Goal: Check status: Check status

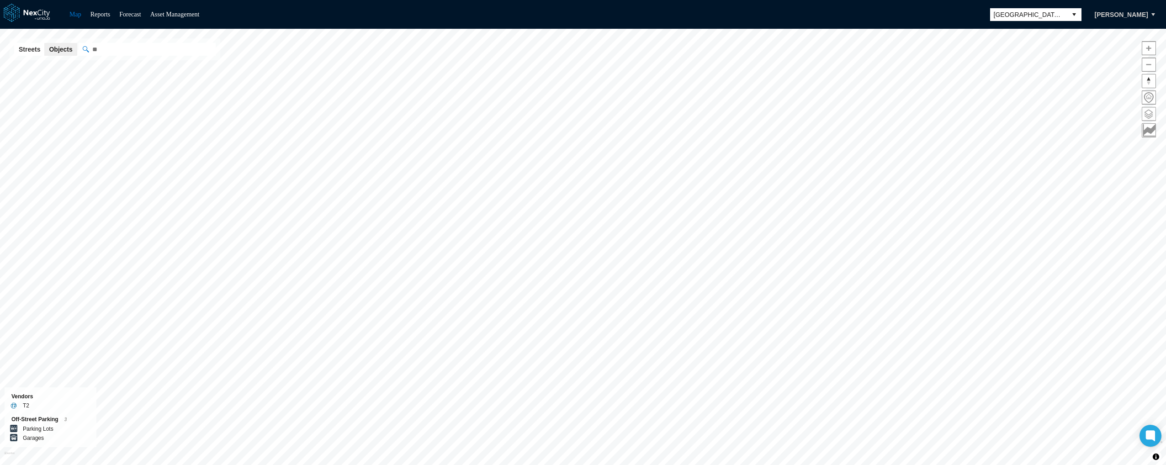
click at [1147, 111] on span at bounding box center [1148, 113] width 13 height 13
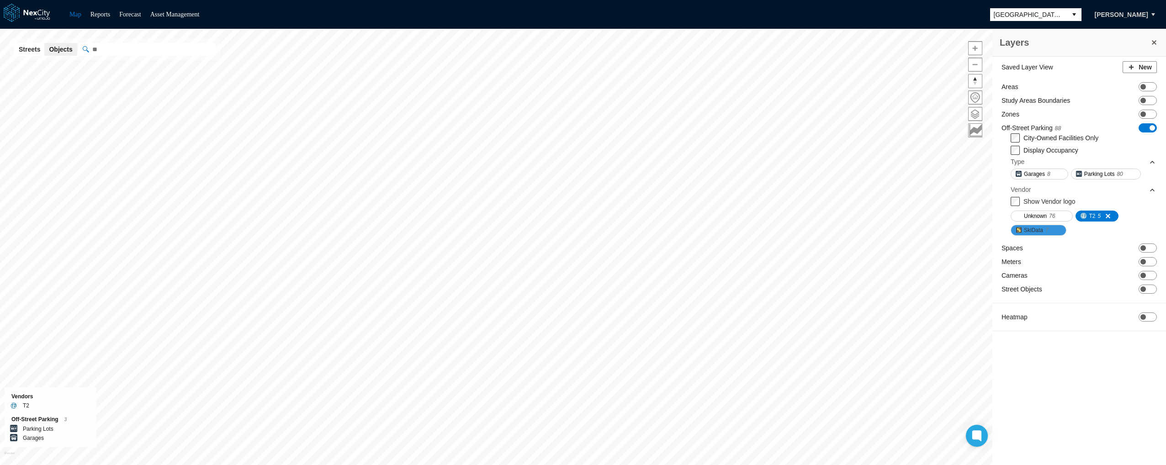
click at [1023, 229] on button "SkiData 7" at bounding box center [1039, 230] width 56 height 11
click at [1107, 214] on span at bounding box center [1104, 215] width 7 height 7
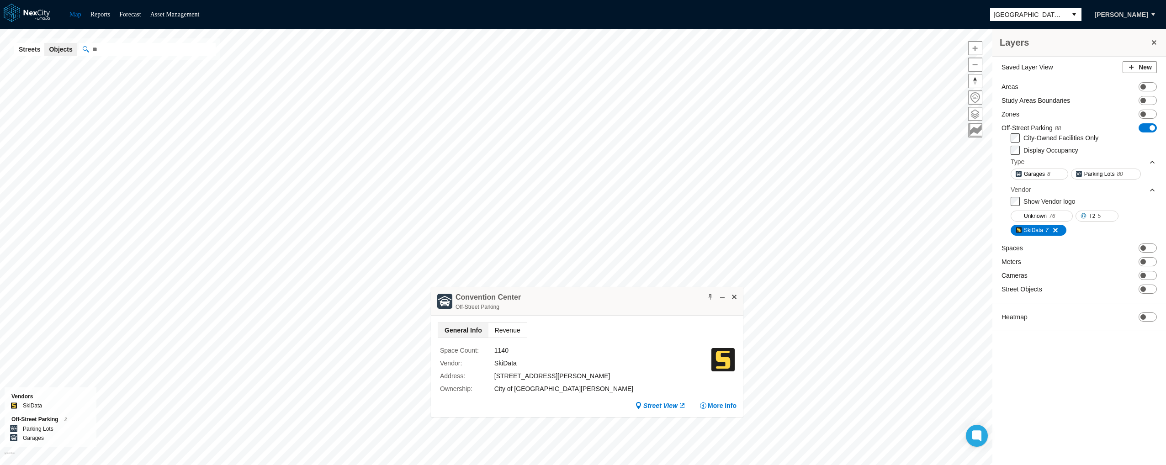
click at [498, 331] on span "Revenue" at bounding box center [507, 330] width 38 height 15
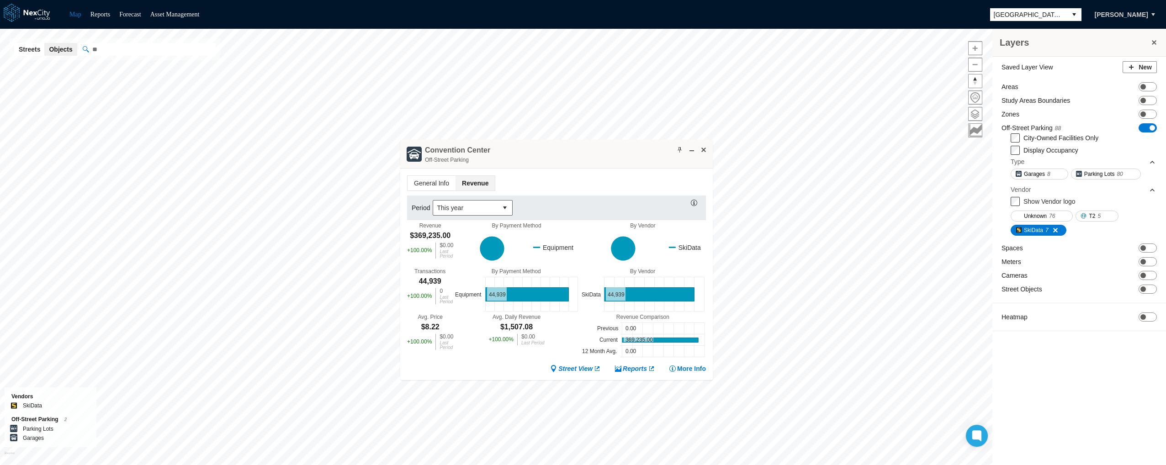
drag, startPoint x: 639, startPoint y: 299, endPoint x: 608, endPoint y: 152, distance: 150.8
click at [608, 152] on div "[GEOGRAPHIC_DATA] Off-Street Parking" at bounding box center [556, 154] width 313 height 29
click at [494, 207] on span "This year" at bounding box center [465, 207] width 64 height 15
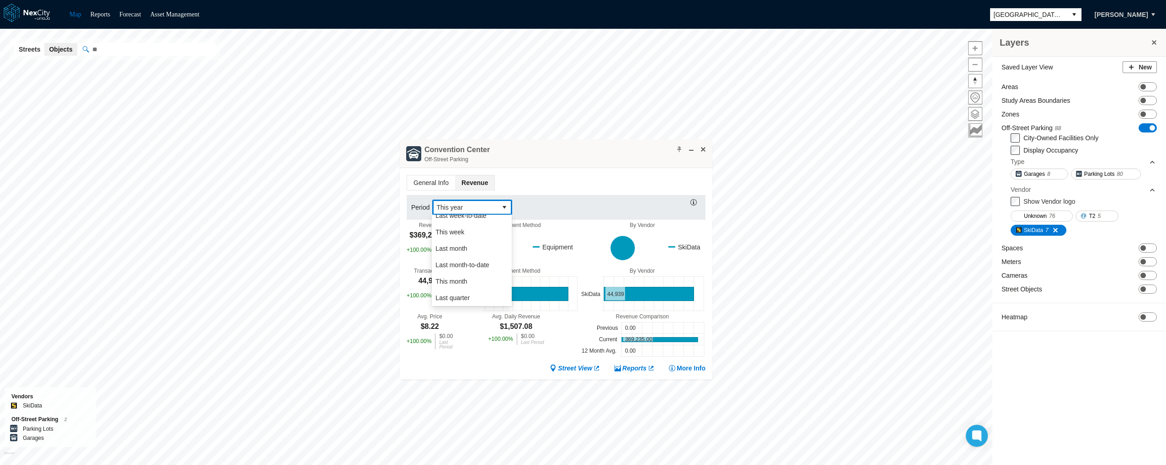
scroll to position [48, 0]
click at [465, 242] on li "This week" at bounding box center [472, 241] width 80 height 16
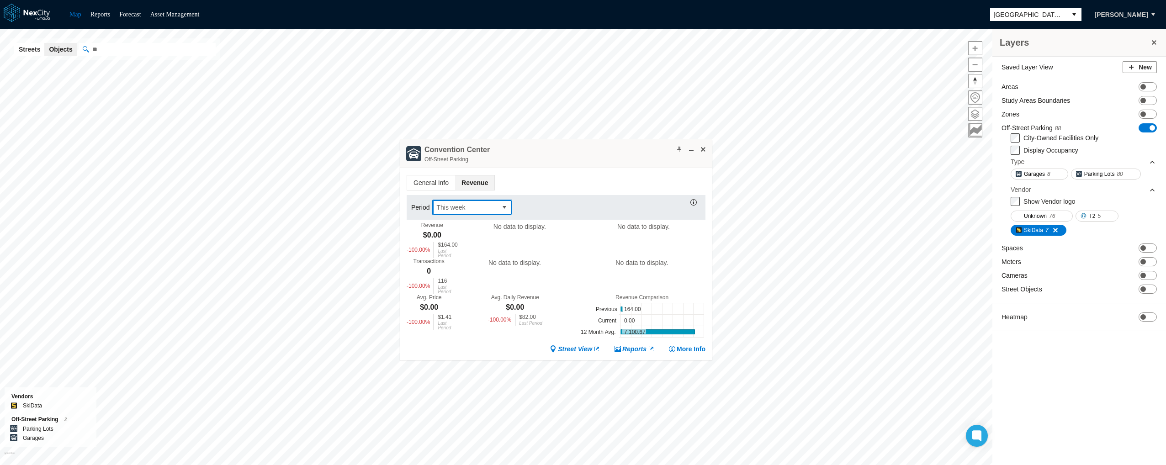
click at [490, 204] on span "This week" at bounding box center [464, 207] width 57 height 9
click at [468, 252] on li "Last week" at bounding box center [472, 256] width 80 height 16
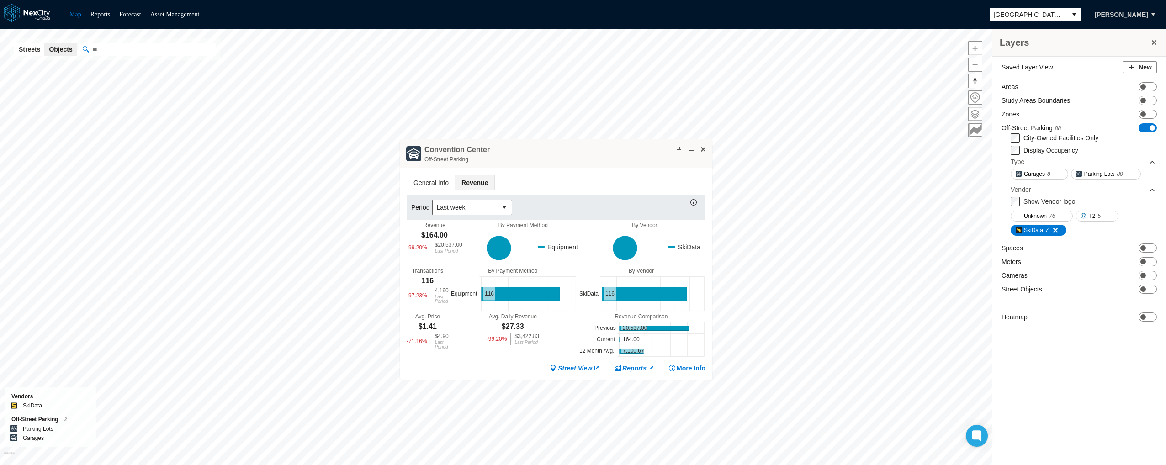
click at [464, 198] on div "Period Last week" at bounding box center [556, 207] width 299 height 25
click at [439, 183] on span "General Info" at bounding box center [431, 182] width 48 height 15
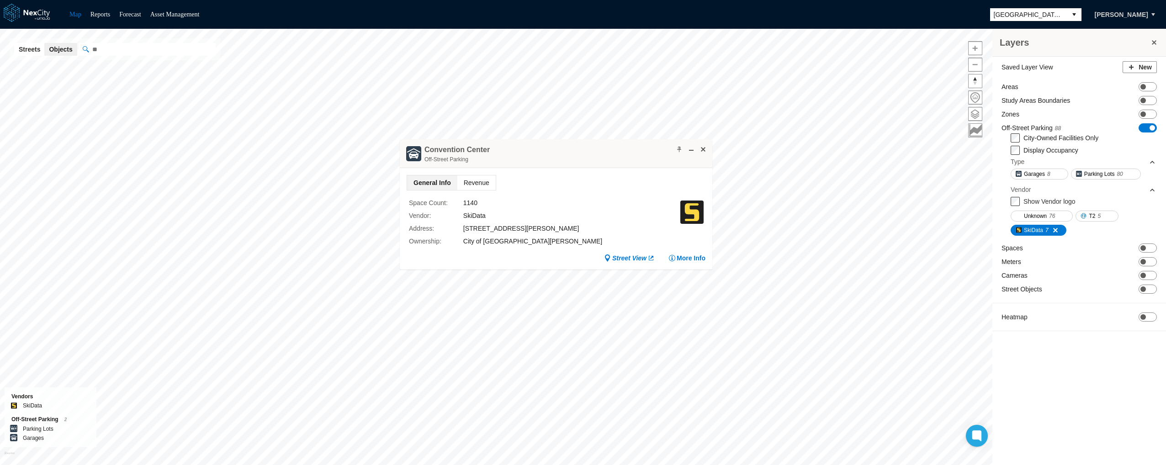
click at [479, 181] on span "Revenue" at bounding box center [476, 182] width 38 height 15
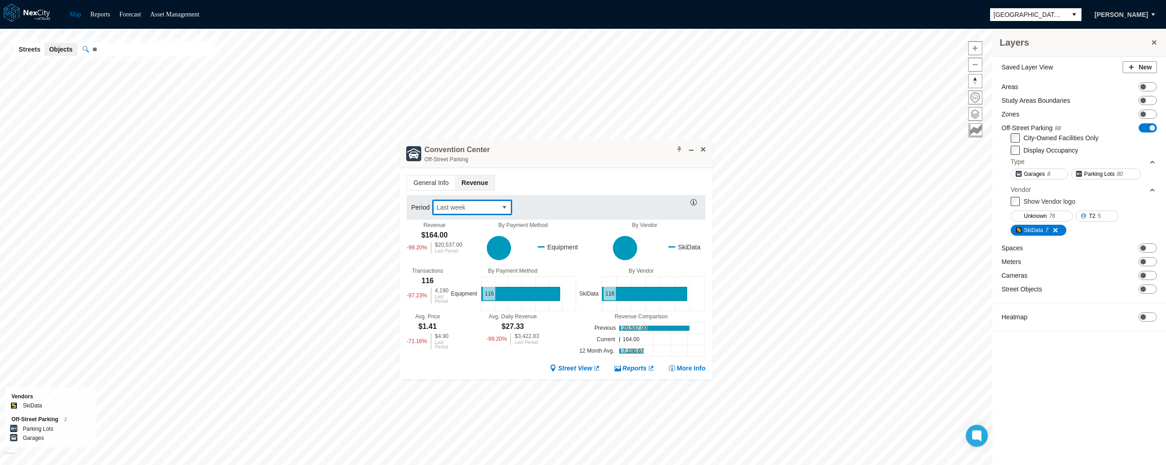
click at [481, 201] on span "Last week" at bounding box center [465, 207] width 64 height 15
click at [578, 197] on div "Period Last week" at bounding box center [556, 207] width 299 height 25
click at [485, 207] on span "Last week" at bounding box center [464, 207] width 57 height 9
click at [464, 297] on li "Custom" at bounding box center [472, 298] width 80 height 16
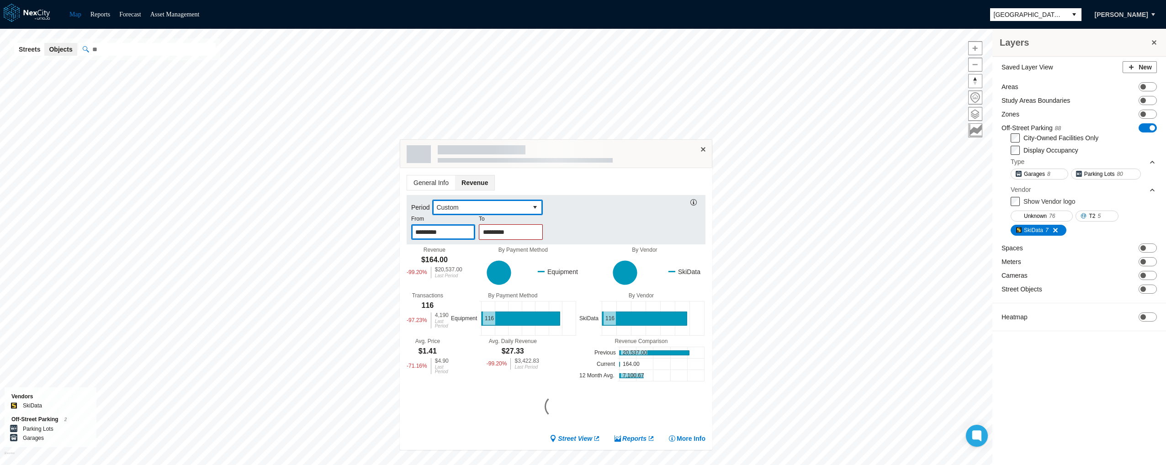
click at [442, 231] on input "*********" at bounding box center [443, 232] width 63 height 15
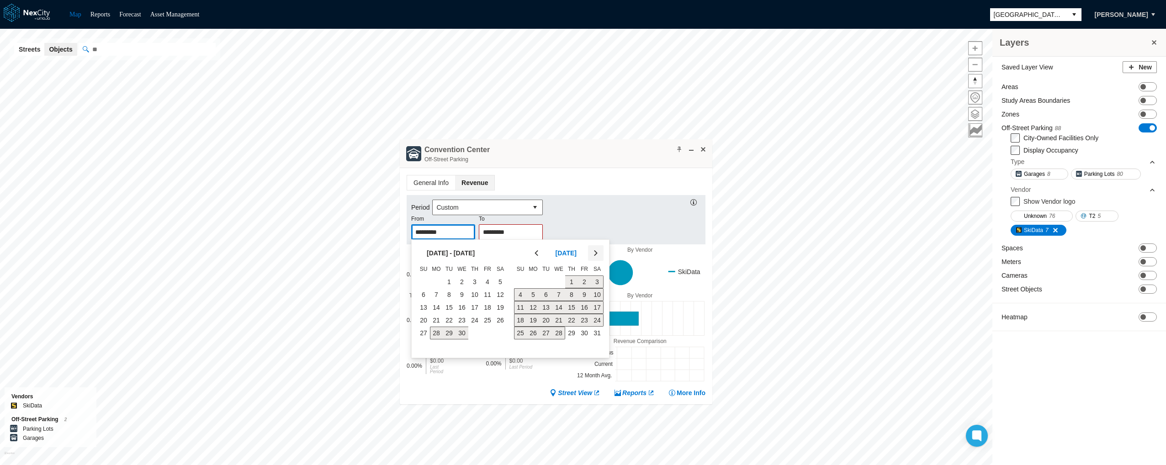
click at [596, 254] on icon "button" at bounding box center [595, 253] width 9 height 9
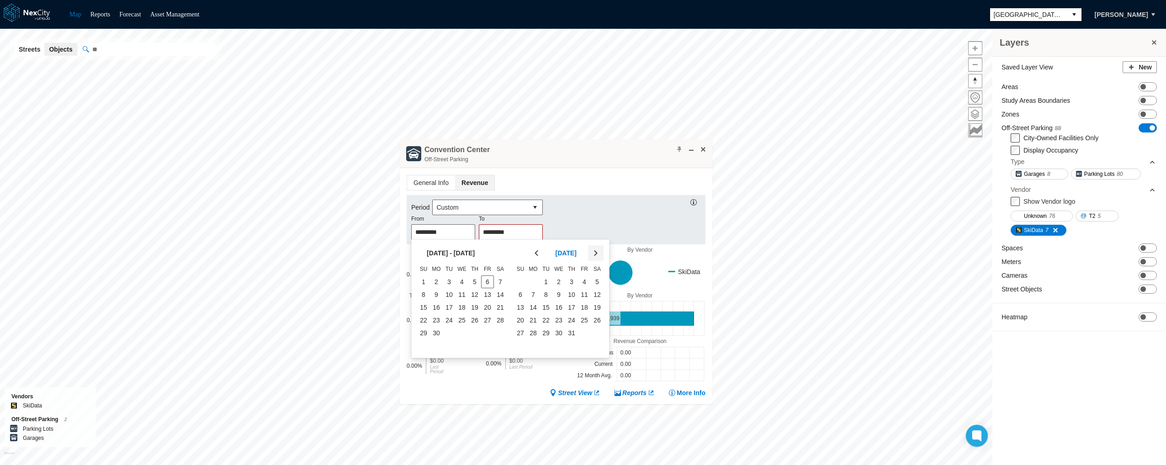
click at [595, 251] on icon "button" at bounding box center [596, 253] width 4 height 6
click at [594, 255] on icon "button" at bounding box center [595, 253] width 9 height 9
click at [420, 333] on span "24" at bounding box center [423, 333] width 13 height 13
type input "*********"
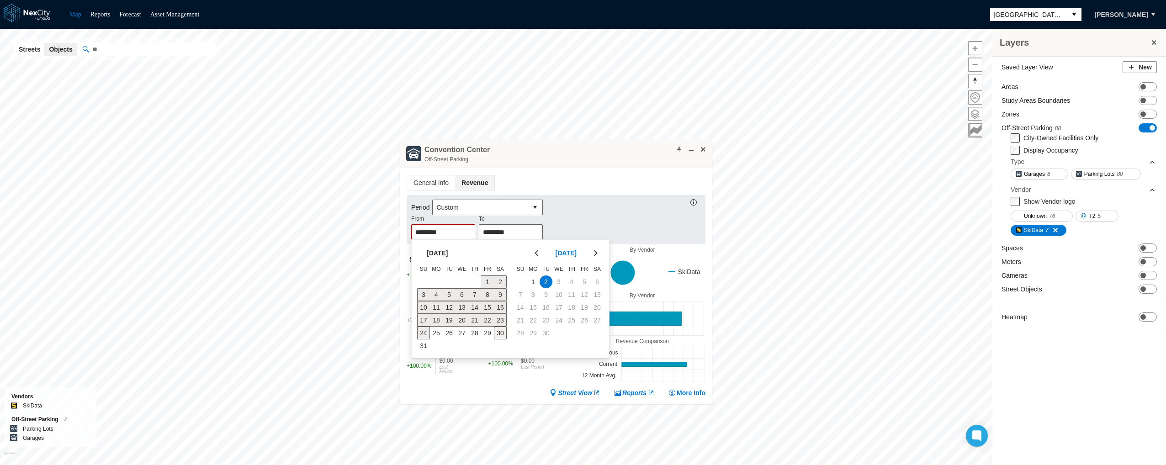
click at [501, 331] on span "30" at bounding box center [500, 333] width 13 height 13
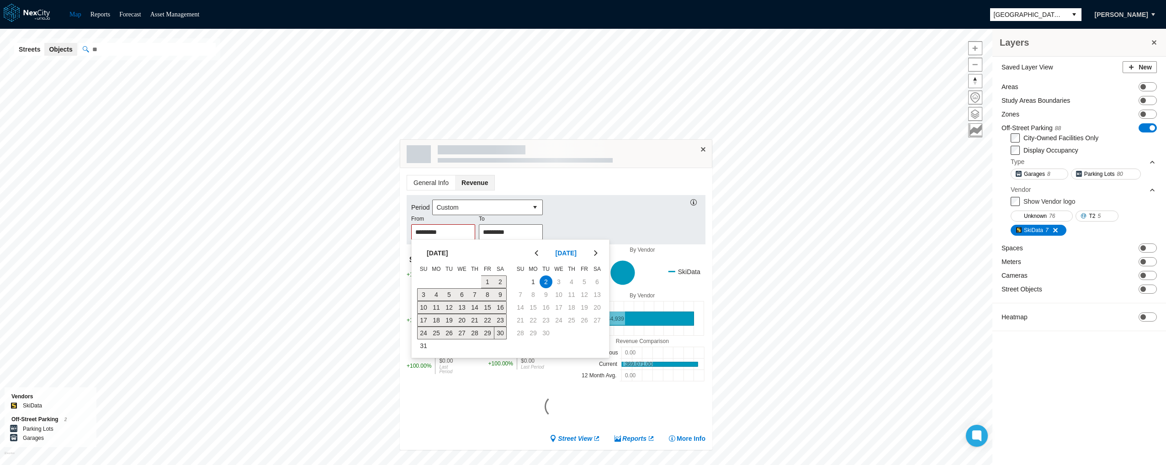
type input "*********"
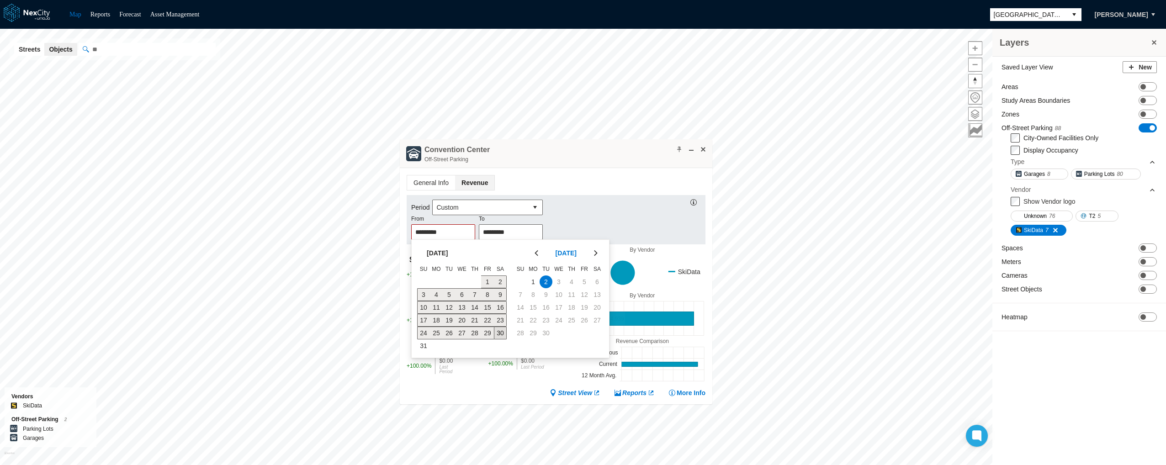
click at [496, 333] on span "30" at bounding box center [500, 333] width 13 height 13
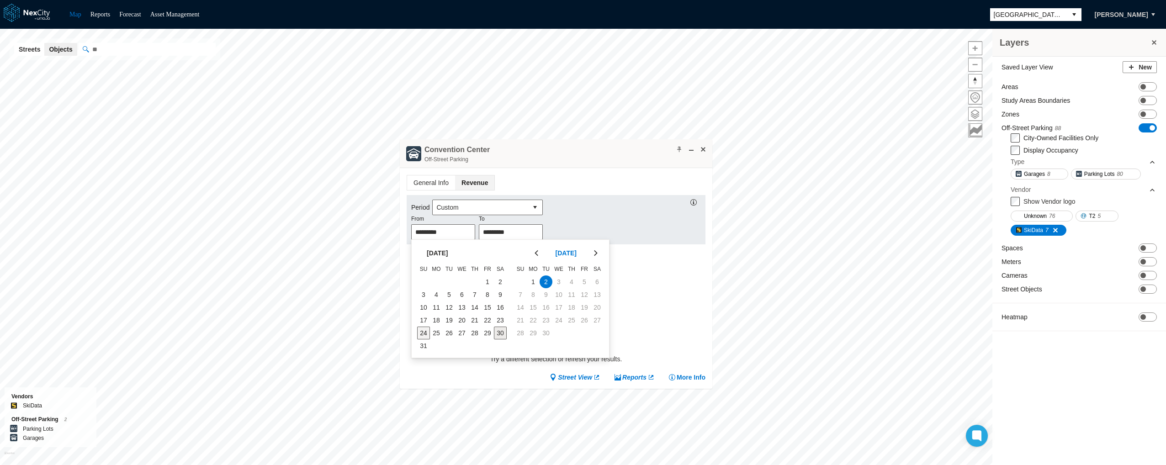
click at [421, 336] on span "24" at bounding box center [423, 333] width 13 height 13
type input "*********"
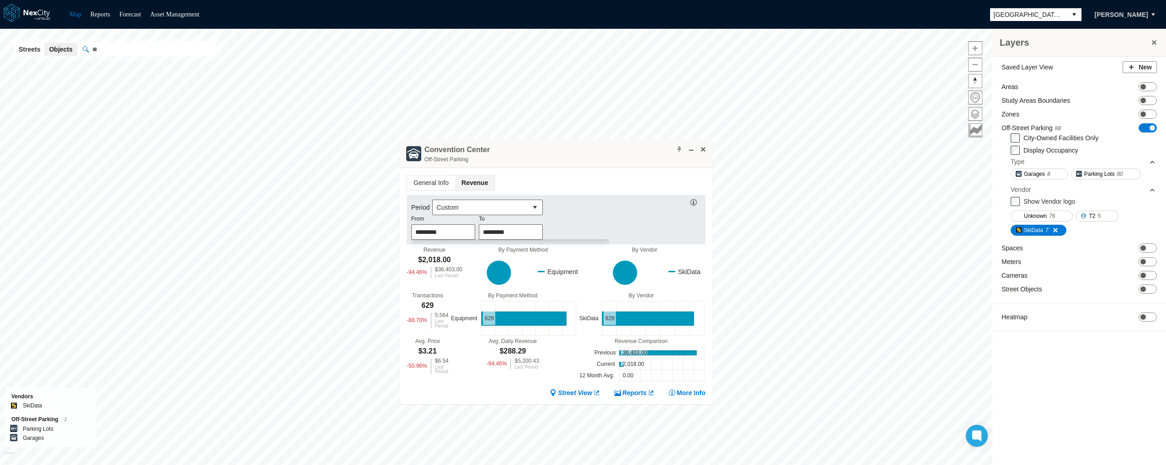
click at [605, 221] on div "Period Custom ********* From ********* To" at bounding box center [556, 219] width 299 height 49
